Goal: Transaction & Acquisition: Purchase product/service

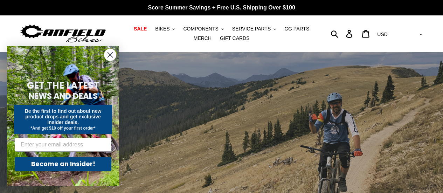
click at [109, 50] on circle "Close dialog" at bounding box center [110, 55] width 12 height 12
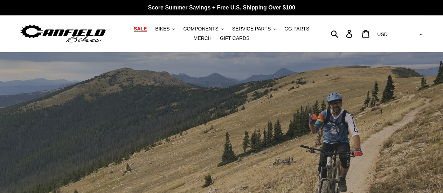
click at [137, 29] on span "SALE" at bounding box center [140, 29] width 13 height 6
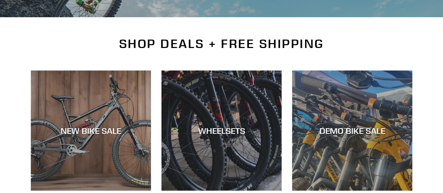
scroll to position [142, 0]
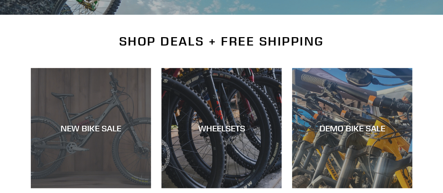
click at [87, 126] on div "NEW BIKE SALE" at bounding box center [91, 128] width 120 height 10
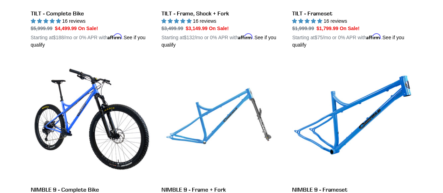
scroll to position [1027, 0]
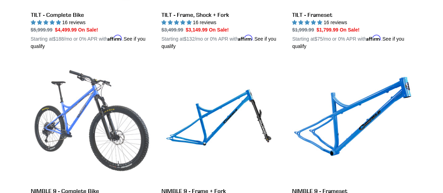
click at [110, 116] on link "NIMBLE 9 - Complete Bike" at bounding box center [91, 144] width 120 height 164
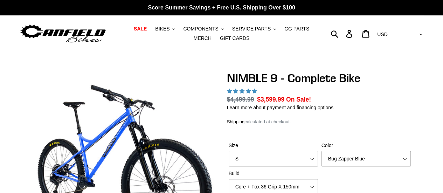
select select "highest-rating"
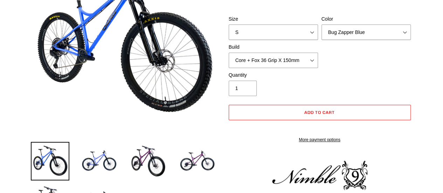
scroll to position [128, 0]
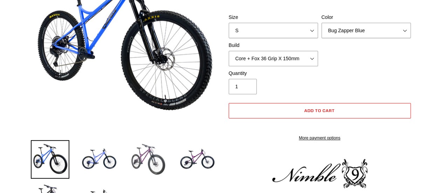
click at [139, 161] on img at bounding box center [148, 159] width 39 height 39
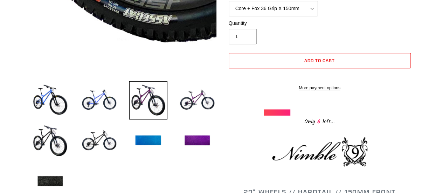
scroll to position [189, 0]
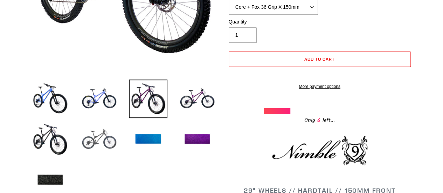
click at [98, 139] on img at bounding box center [99, 139] width 39 height 39
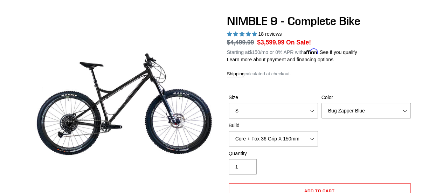
scroll to position [57, 0]
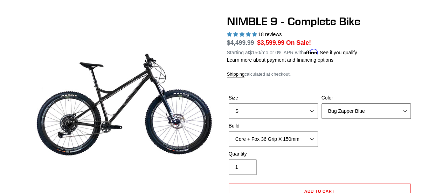
click at [374, 114] on select "Bug Zapper Blue Purple Haze - Sold Out Galaxy Black" at bounding box center [365, 110] width 89 height 15
click at [392, 58] on p "Learn more about payment and financing options" at bounding box center [320, 59] width 186 height 7
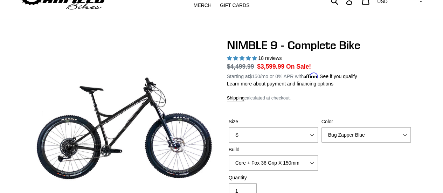
scroll to position [0, 0]
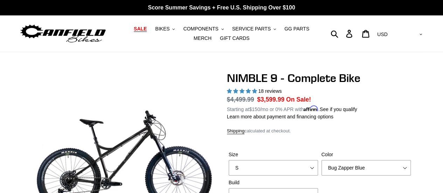
click at [134, 30] on span "SALE" at bounding box center [140, 29] width 13 height 6
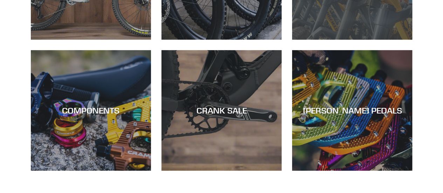
scroll to position [273, 0]
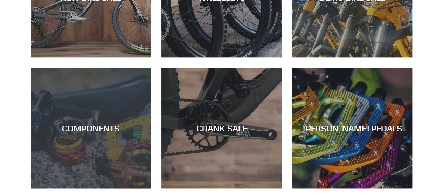
click at [86, 188] on div "COMPONENTS" at bounding box center [91, 188] width 120 height 0
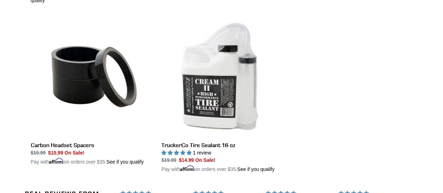
scroll to position [1287, 0]
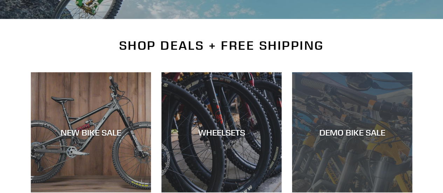
click at [333, 192] on div "DEMO BIKE SALE" at bounding box center [352, 192] width 120 height 0
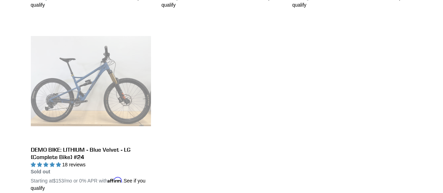
scroll to position [1289, 0]
